Goal: Task Accomplishment & Management: Use online tool/utility

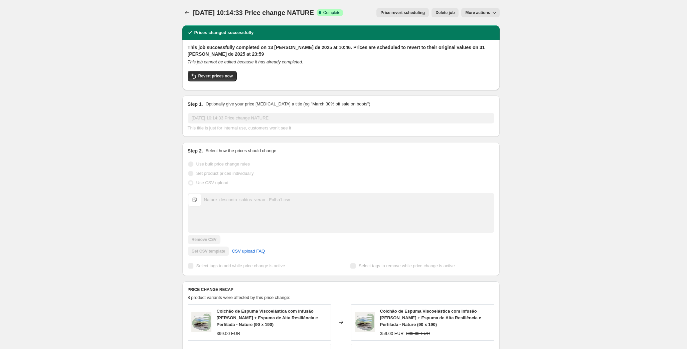
click at [190, 12] on icon "Price change jobs" at bounding box center [187, 12] width 7 height 7
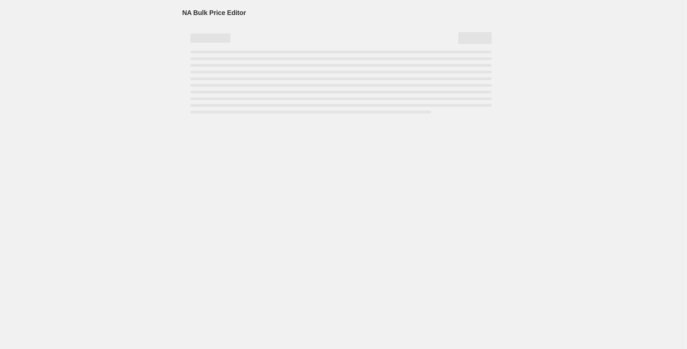
click at [591, 49] on div "NA Bulk Price Editor. This page is ready NA Bulk Price Editor" at bounding box center [341, 174] width 682 height 349
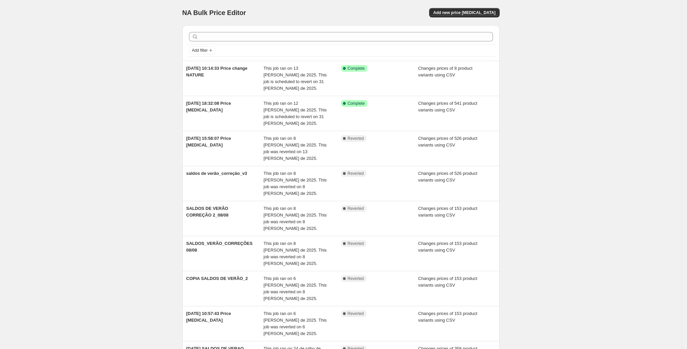
click at [532, 78] on div "NA Bulk Price Editor. This page is ready NA Bulk Price Editor Add new price [ME…" at bounding box center [341, 218] width 682 height 436
click at [577, 70] on div "NA Bulk Price Editor. This page is ready NA Bulk Price Editor Add new price [ME…" at bounding box center [341, 218] width 682 height 436
click at [580, 46] on div "NA Bulk Price Editor. This page is ready NA Bulk Price Editor Add new price [ME…" at bounding box center [341, 218] width 682 height 436
click at [553, 26] on div "NA Bulk Price Editor. This page is ready NA Bulk Price Editor Add new price [ME…" at bounding box center [341, 218] width 682 height 436
click at [476, 12] on span "Add new price [MEDICAL_DATA]" at bounding box center [464, 12] width 62 height 5
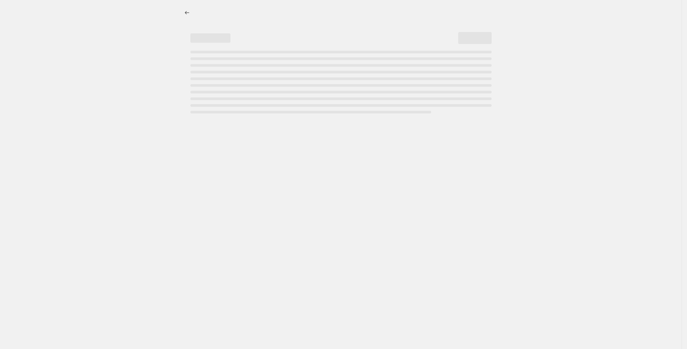
select select "percentage"
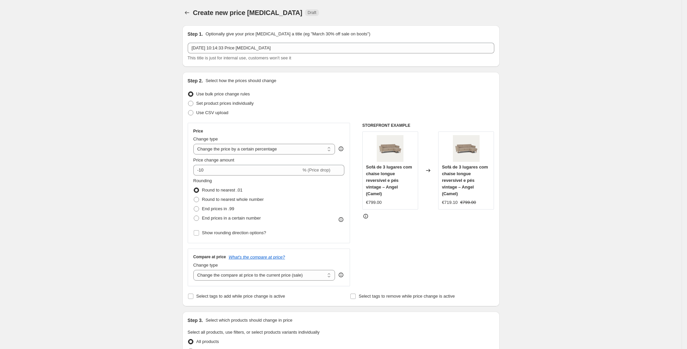
click at [192, 113] on span at bounding box center [190, 112] width 5 height 5
click at [188, 111] on input "Use CSV upload" at bounding box center [188, 110] width 0 height 0
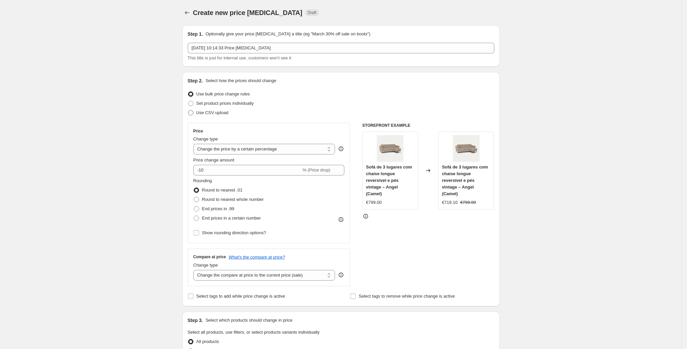
radio input "true"
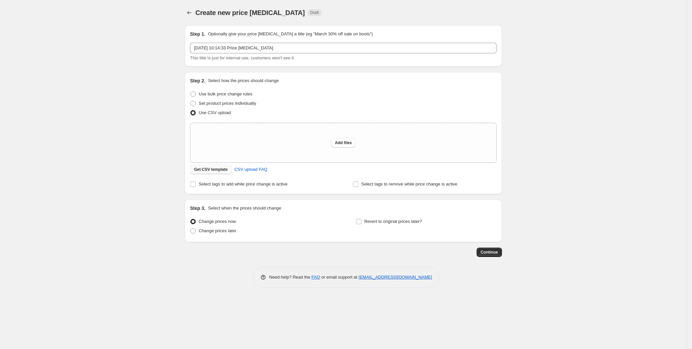
click at [214, 169] on span "Get CSV template" at bounding box center [211, 169] width 34 height 5
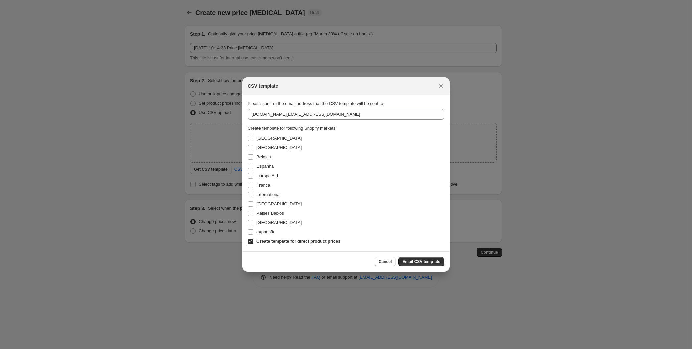
click at [250, 243] on input "Create template for direct product prices" at bounding box center [250, 241] width 5 height 5
checkbox input "false"
click at [251, 141] on input "[GEOGRAPHIC_DATA]" at bounding box center [250, 138] width 5 height 5
checkbox input "true"
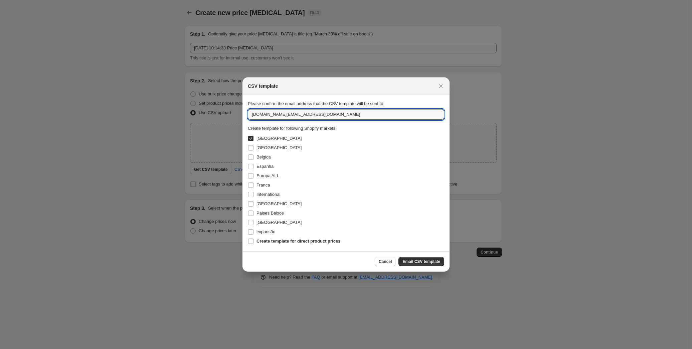
drag, startPoint x: 268, startPoint y: 116, endPoint x: 239, endPoint y: 111, distance: 29.8
click at [239, 349] on div "CSV template Please confirm the email address that the CSV template will be sen…" at bounding box center [346, 349] width 692 height 0
type input "[PERSON_NAME][EMAIL_ADDRESS][DOMAIN_NAME]"
click at [313, 161] on div "Belgica" at bounding box center [346, 157] width 196 height 9
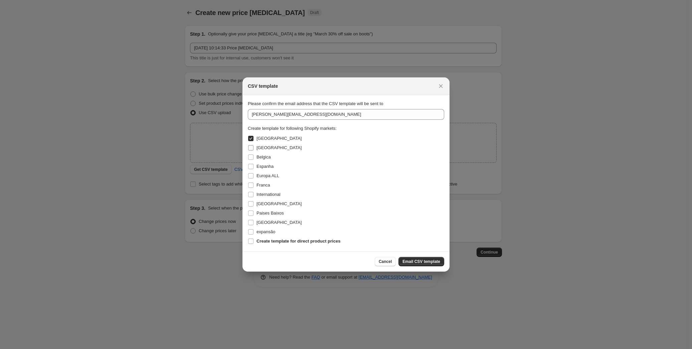
click at [250, 150] on input "[GEOGRAPHIC_DATA]" at bounding box center [250, 147] width 5 height 5
checkbox input "true"
click at [249, 155] on input "Belgica" at bounding box center [250, 157] width 5 height 5
checkbox input "true"
click at [251, 166] on input "Espanha" at bounding box center [250, 166] width 5 height 5
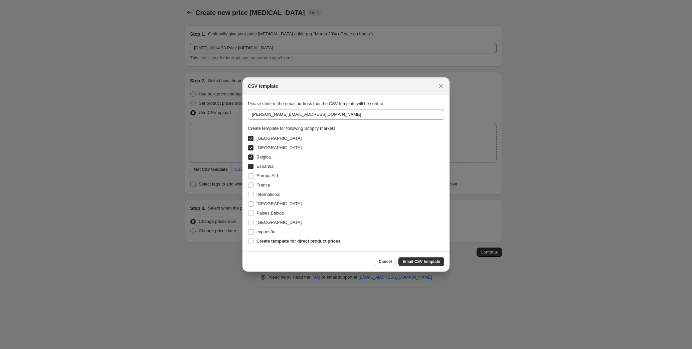
checkbox input "true"
click at [251, 187] on input "Franca" at bounding box center [250, 185] width 5 height 5
checkbox input "true"
click at [250, 197] on input "International" at bounding box center [250, 194] width 5 height 5
checkbox input "true"
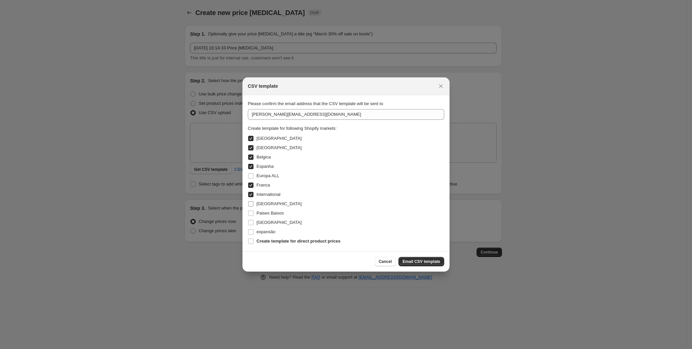
click at [251, 203] on input "[GEOGRAPHIC_DATA]" at bounding box center [250, 203] width 5 height 5
checkbox input "true"
click at [251, 217] on label "Paises Baixos" at bounding box center [266, 213] width 36 height 9
click at [251, 216] on input "Paises Baixos" at bounding box center [250, 213] width 5 height 5
checkbox input "true"
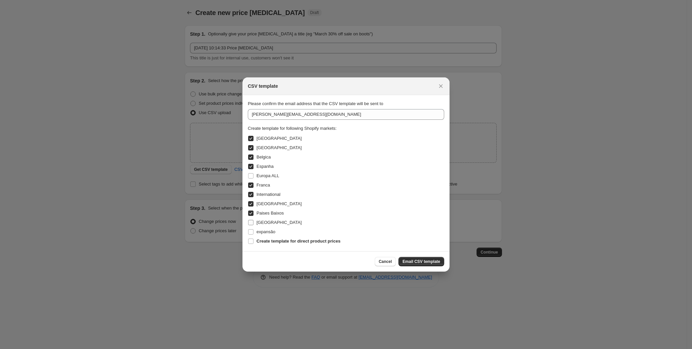
click at [250, 221] on input "[GEOGRAPHIC_DATA]" at bounding box center [250, 222] width 5 height 5
checkbox input "true"
click at [428, 262] on span "Email CSV template" at bounding box center [421, 261] width 38 height 5
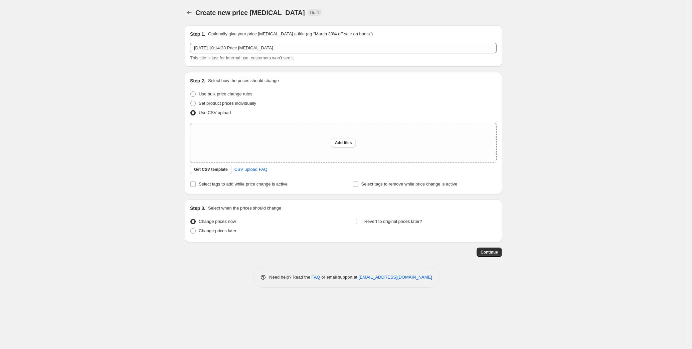
click at [98, 146] on div "Create new price [MEDICAL_DATA]. This page is ready Create new price [MEDICAL_D…" at bounding box center [343, 174] width 687 height 349
click at [100, 149] on div "Create new price [MEDICAL_DATA]. This page is ready Create new price [MEDICAL_D…" at bounding box center [343, 174] width 687 height 349
click at [85, 139] on div "Create new price [MEDICAL_DATA]. This page is ready Create new price [MEDICAL_D…" at bounding box center [343, 174] width 687 height 349
